Goal: Task Accomplishment & Management: Complete application form

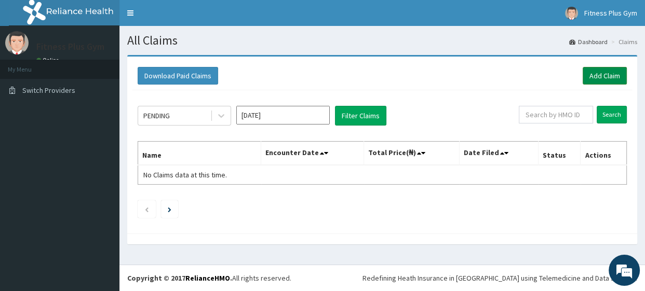
click at [605, 77] on link "Add Claim" at bounding box center [605, 76] width 44 height 18
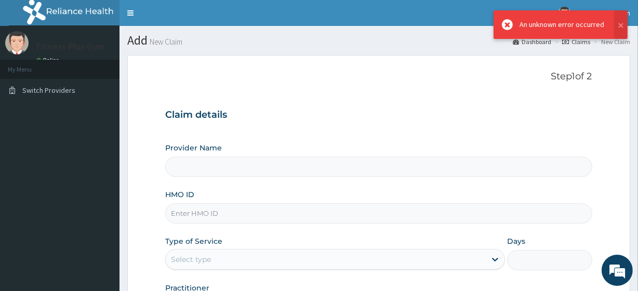
click at [222, 201] on div "HMO ID" at bounding box center [378, 207] width 426 height 34
click at [213, 208] on input "HMO ID" at bounding box center [378, 214] width 426 height 20
